Goal: Check status

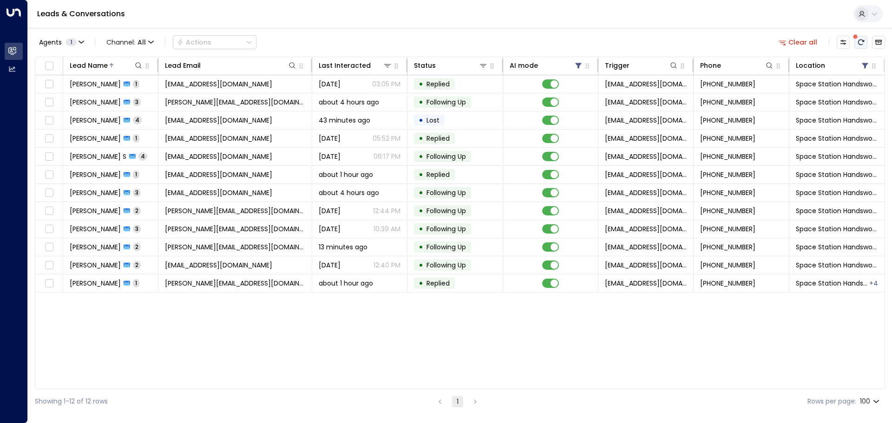
click at [860, 43] on icon "There are new threads available. Refresh the grid to view the latest updates." at bounding box center [860, 42] width 7 height 7
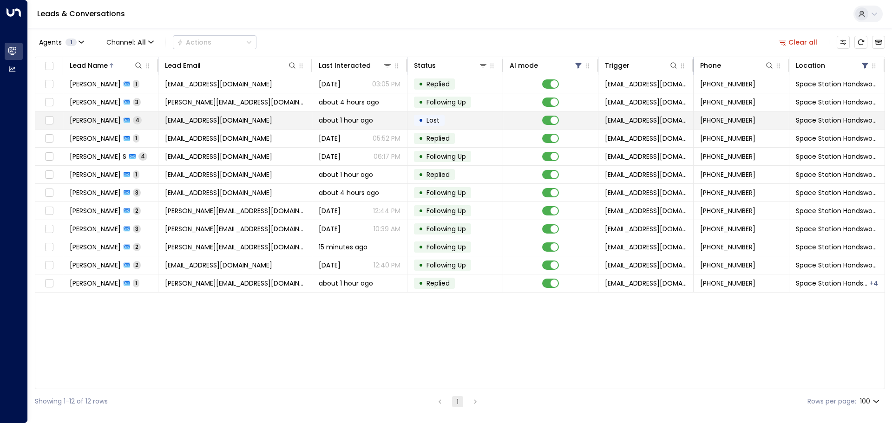
click at [446, 118] on td "• Lost" at bounding box center [454, 121] width 95 height 18
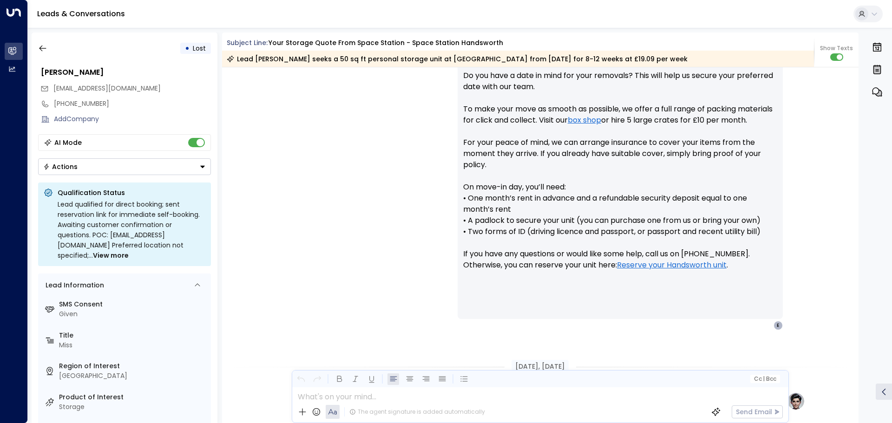
scroll to position [558, 0]
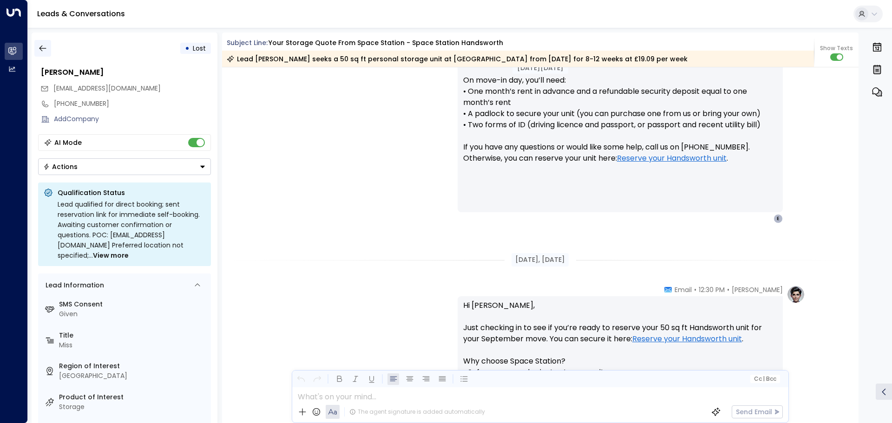
click at [43, 48] on icon "button" at bounding box center [42, 48] width 9 height 9
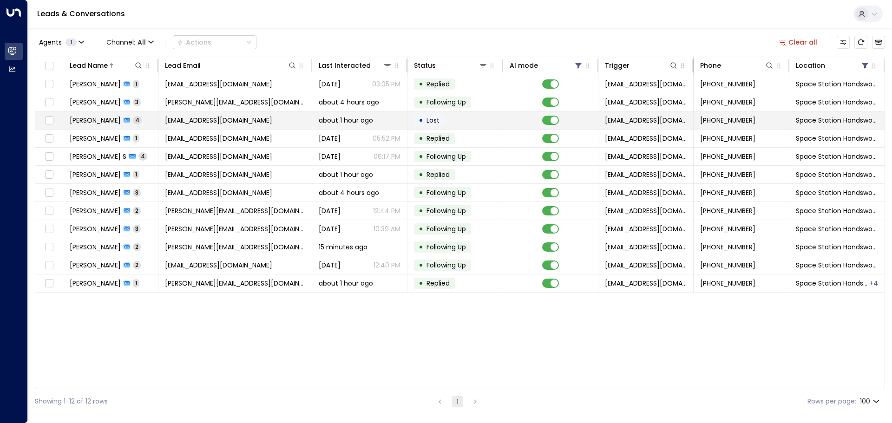
click at [440, 117] on span "Lost" at bounding box center [433, 120] width 20 height 9
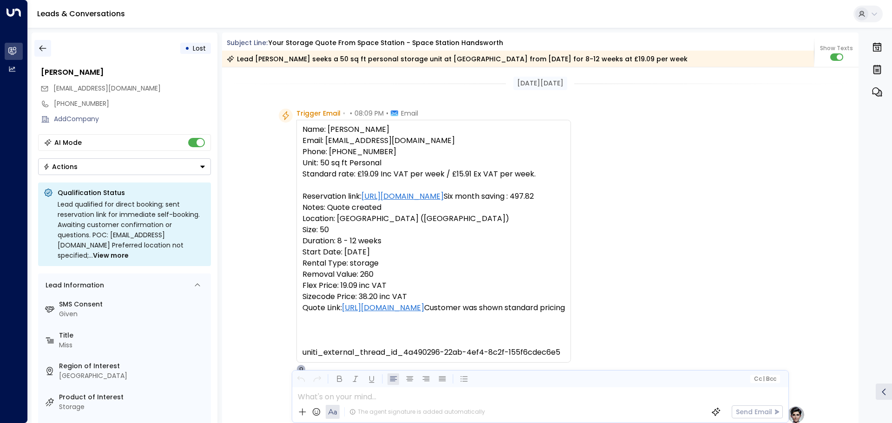
click at [42, 49] on icon "button" at bounding box center [42, 48] width 9 height 9
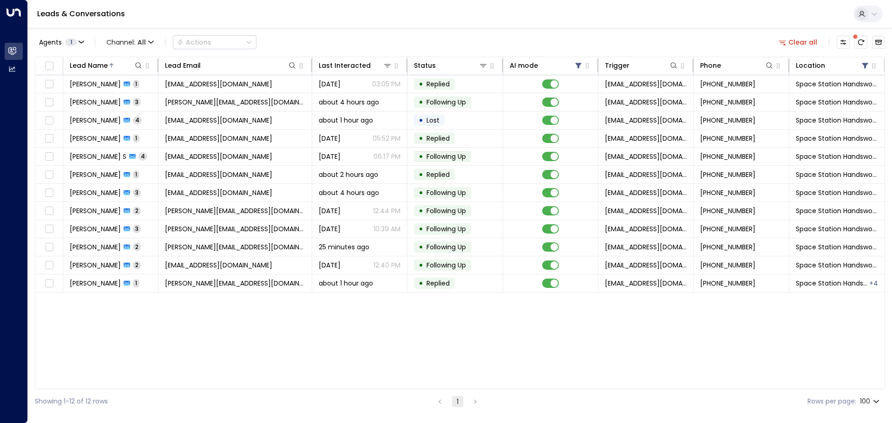
click at [858, 39] on span at bounding box center [855, 36] width 5 height 5
click at [864, 39] on icon "There are new threads available. Refresh the grid to view the latest updates." at bounding box center [860, 42] width 7 height 7
